Goal: Navigation & Orientation: Find specific page/section

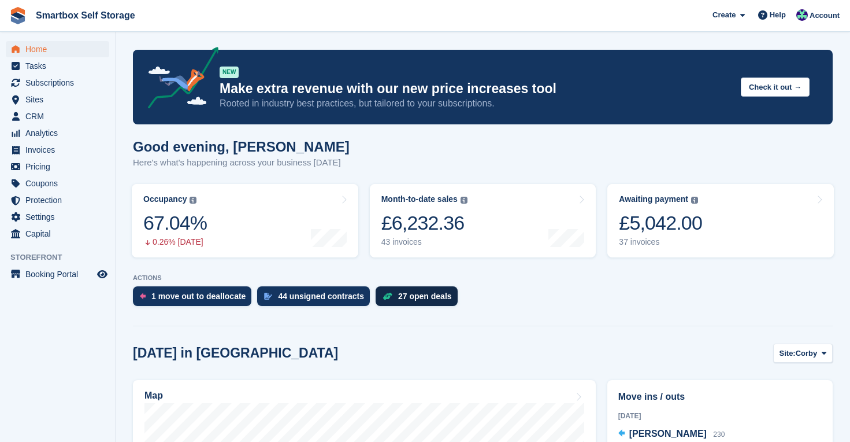
click at [418, 299] on div "27 open deals" at bounding box center [425, 295] width 54 height 9
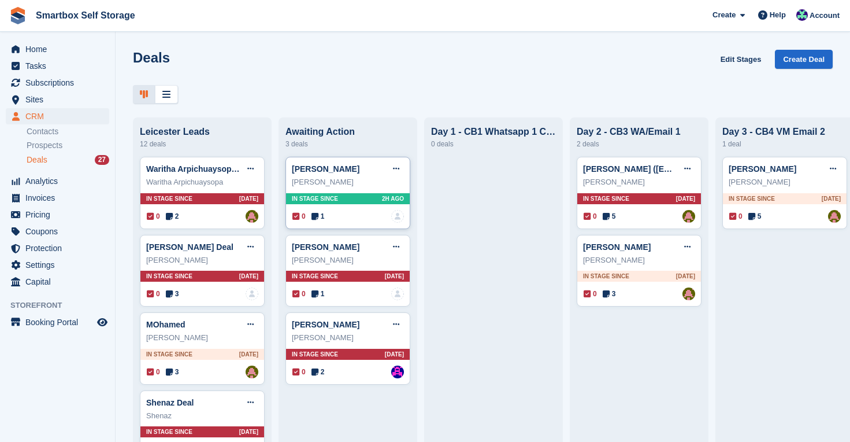
click at [330, 199] on span "In stage since" at bounding box center [315, 198] width 46 height 9
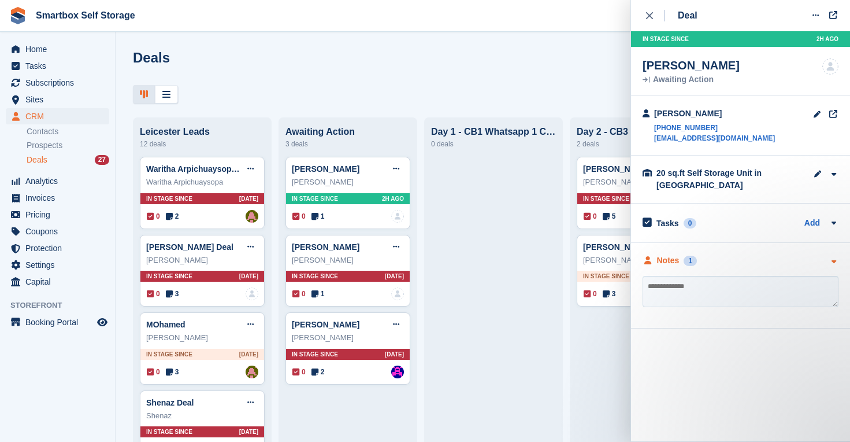
click at [659, 260] on div "Notes" at bounding box center [668, 260] width 23 height 12
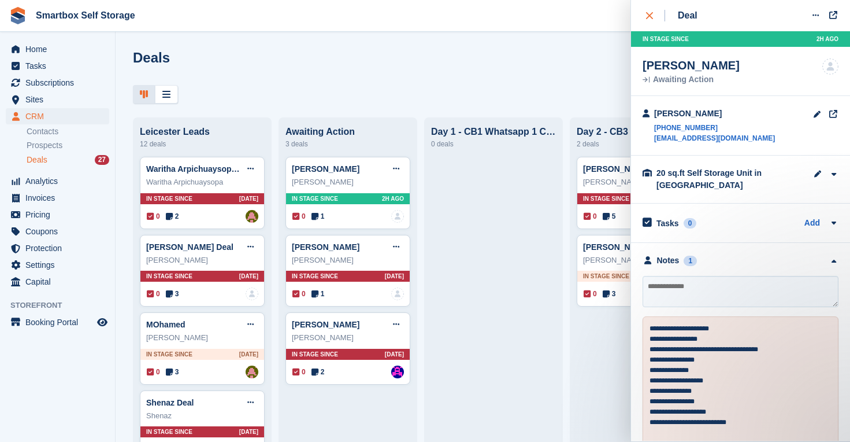
click at [646, 16] on icon "close" at bounding box center [649, 15] width 7 height 7
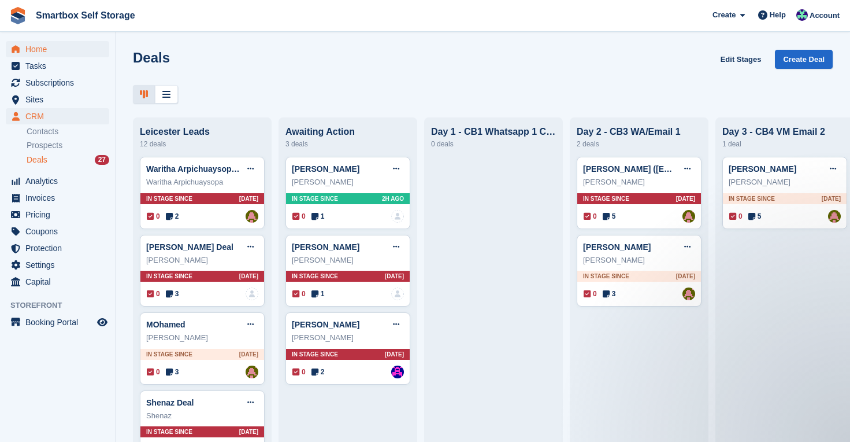
click at [42, 47] on span "Home" at bounding box center [59, 49] width 69 height 16
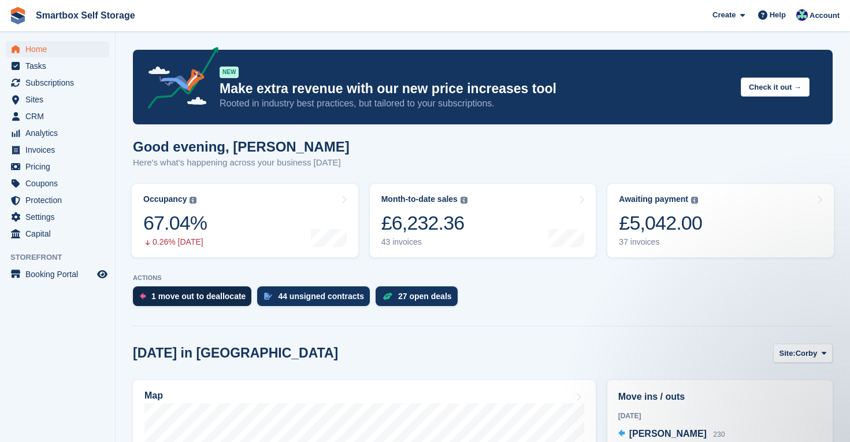
click at [187, 292] on div "1 move out to deallocate" at bounding box center [198, 295] width 94 height 9
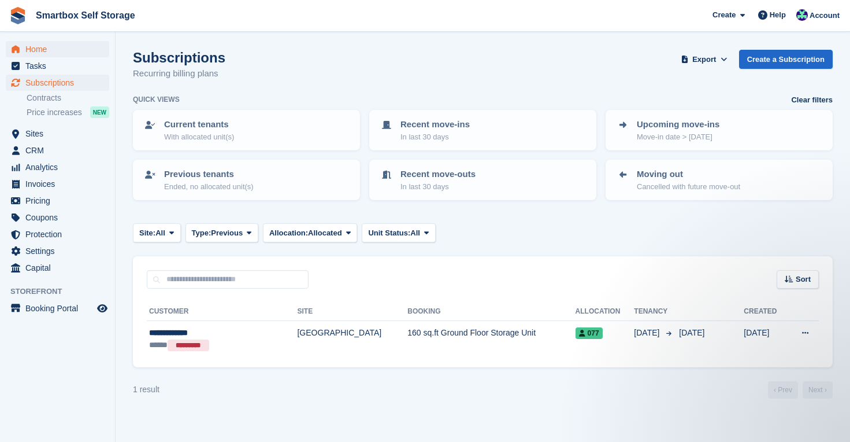
click at [38, 50] on span "Home" at bounding box center [59, 49] width 69 height 16
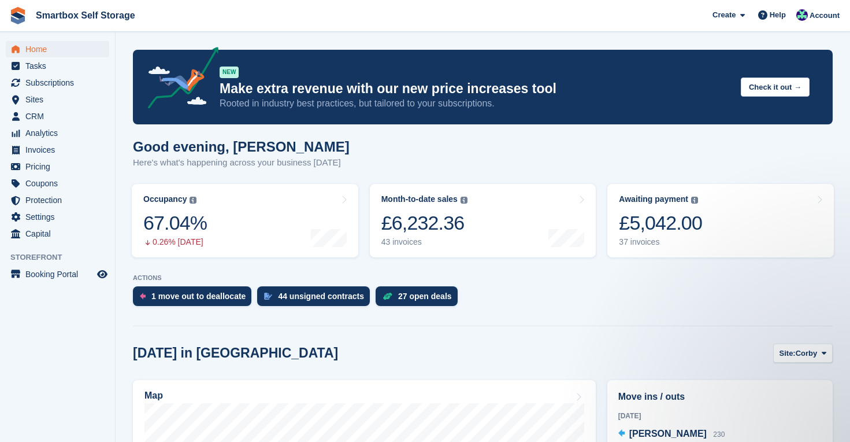
click at [34, 45] on span "Home" at bounding box center [59, 49] width 69 height 16
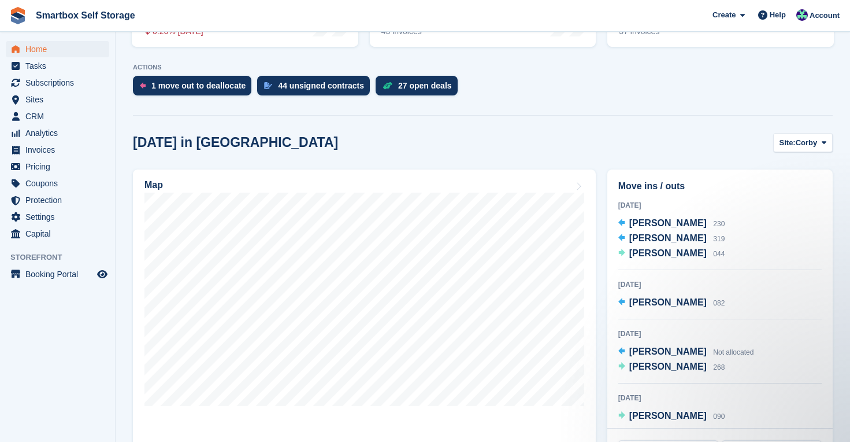
scroll to position [214, 0]
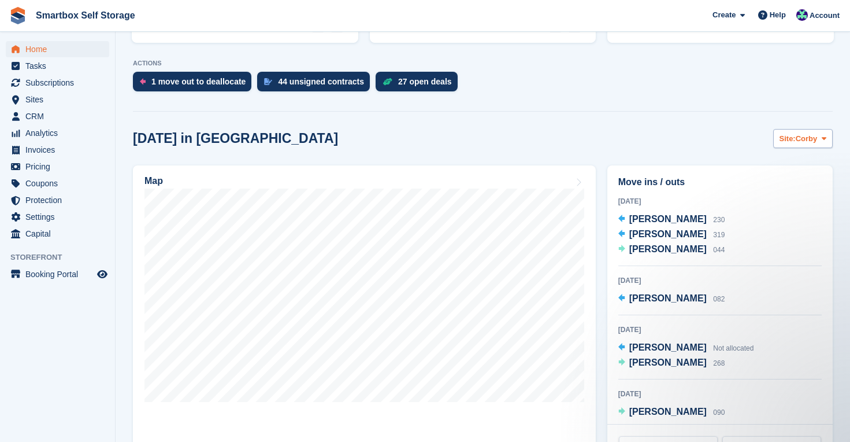
click at [792, 140] on span "Site:" at bounding box center [788, 139] width 16 height 12
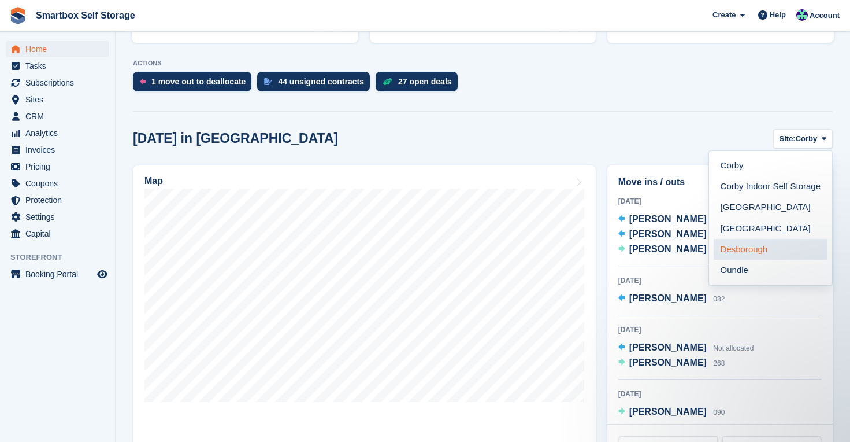
click at [754, 242] on link "Desborough" at bounding box center [771, 249] width 114 height 21
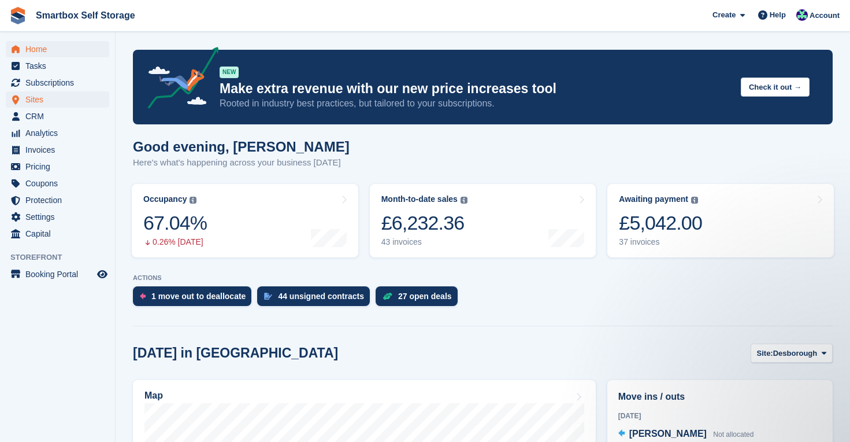
scroll to position [0, 0]
click at [42, 53] on span "Home" at bounding box center [59, 49] width 69 height 16
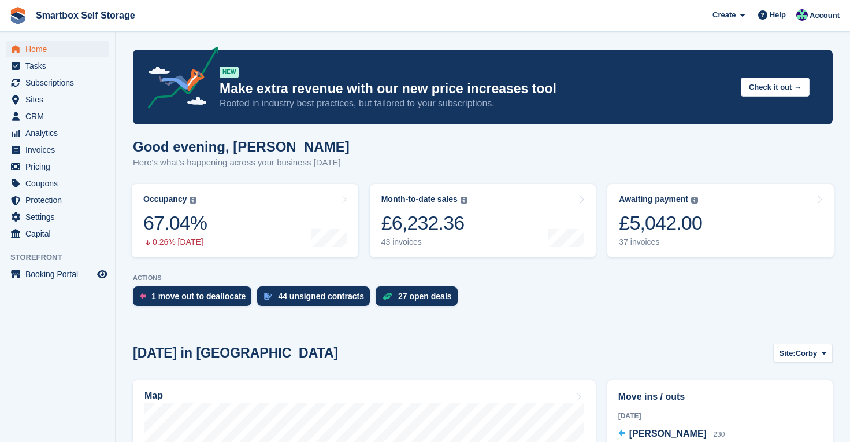
click at [30, 46] on span "Home" at bounding box center [59, 49] width 69 height 16
click at [38, 47] on span "Home" at bounding box center [59, 49] width 69 height 16
click at [431, 31] on span "Smartbox Self Storage Create Subscription Invoice Contact Deal Discount Page He…" at bounding box center [425, 15] width 850 height 31
